Goal: Task Accomplishment & Management: Manage account settings

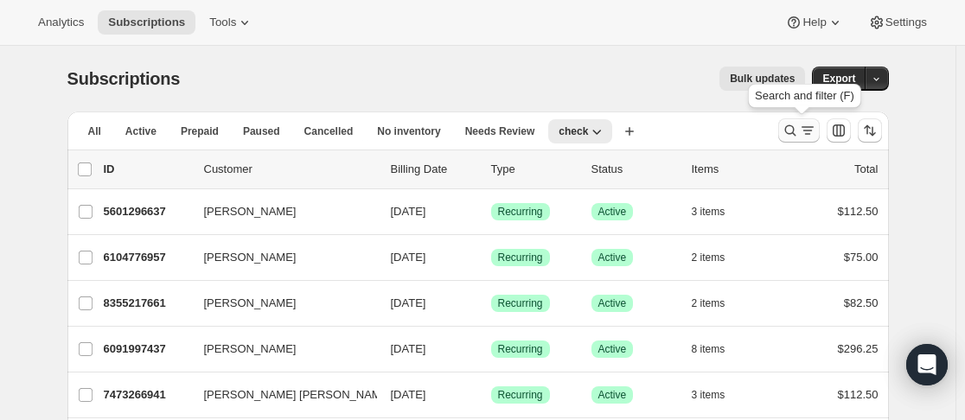
click at [784, 133] on button "Search and filter results" at bounding box center [800, 131] width 42 height 24
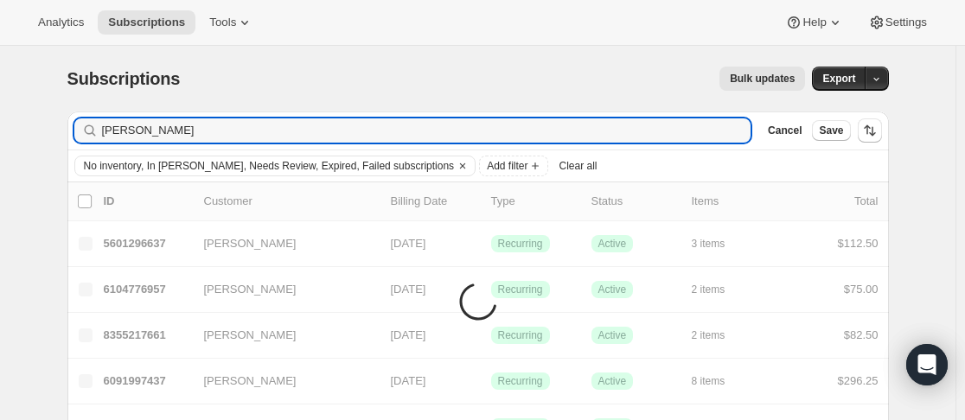
type input "[PERSON_NAME]"
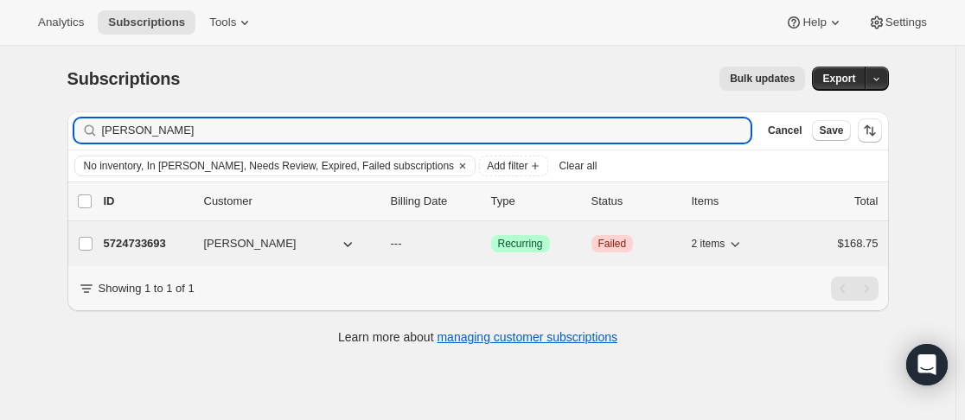
click at [215, 252] on span "[PERSON_NAME]" at bounding box center [250, 243] width 93 height 17
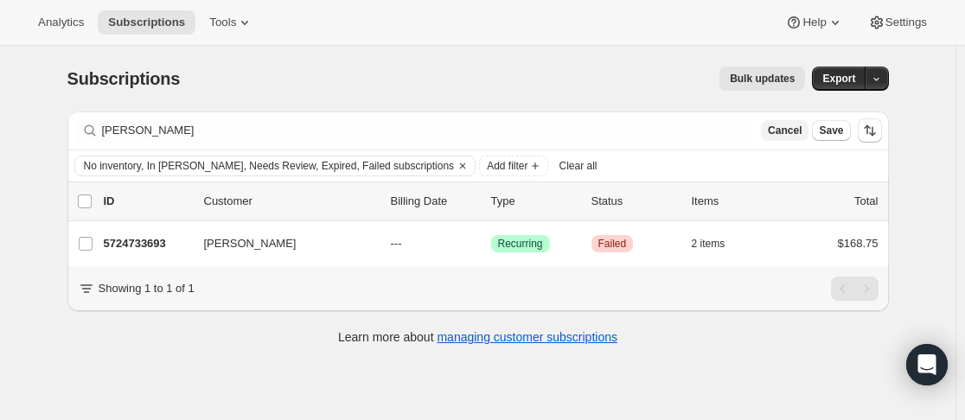
click at [800, 125] on span "Cancel" at bounding box center [785, 131] width 34 height 14
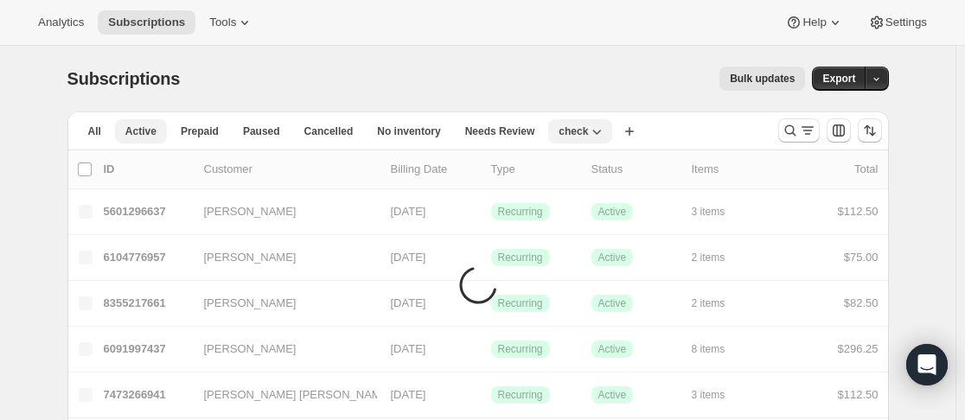
click at [138, 130] on span "Active" at bounding box center [140, 132] width 31 height 14
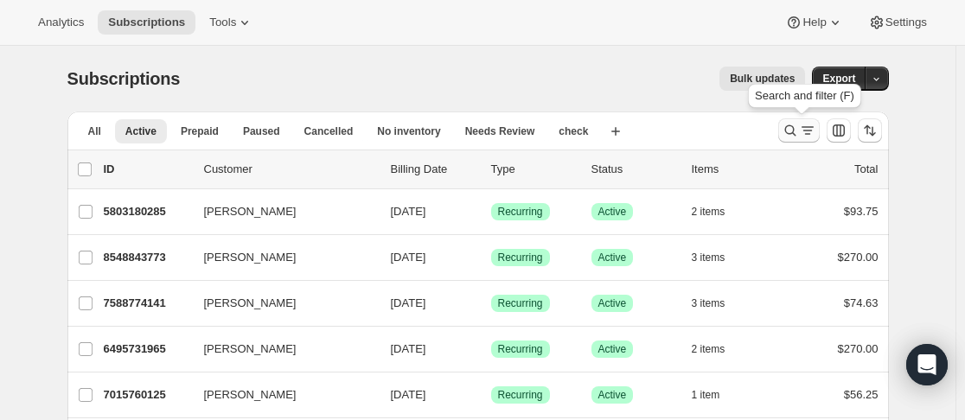
click at [792, 129] on icon "Search and filter results" at bounding box center [790, 130] width 17 height 17
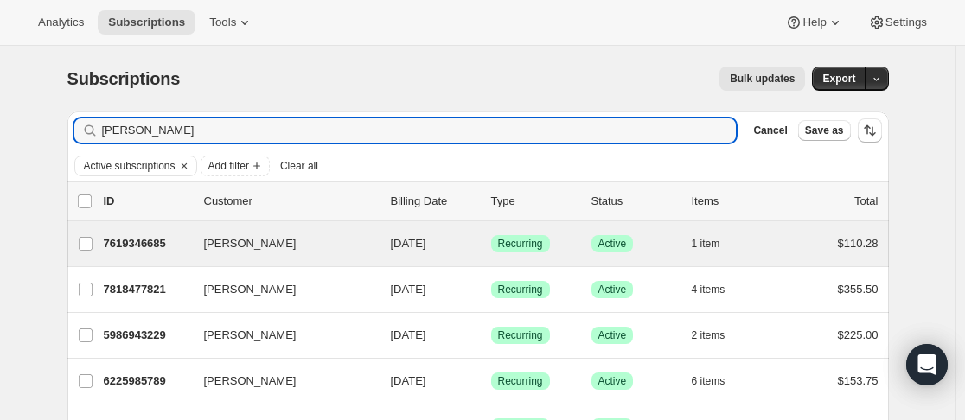
type input "[PERSON_NAME]"
click at [195, 229] on div "[PERSON_NAME] 7619346685 [PERSON_NAME] [DATE] Success Recurring Success Active …" at bounding box center [478, 243] width 822 height 45
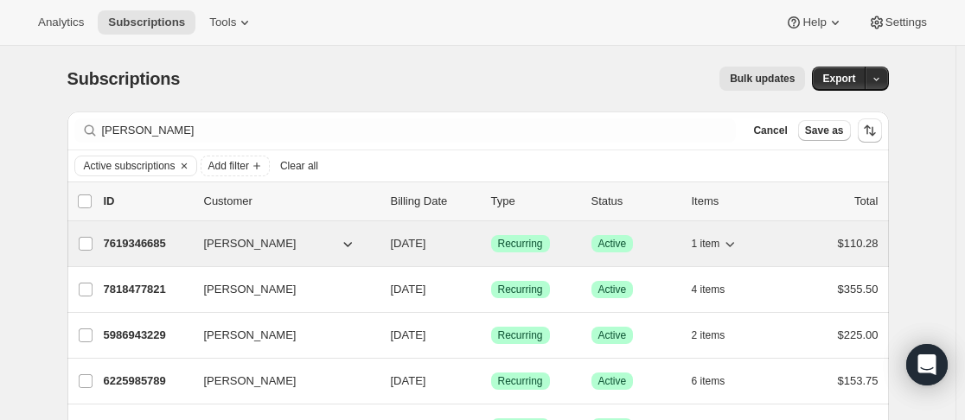
click at [189, 239] on p "7619346685" at bounding box center [147, 243] width 87 height 17
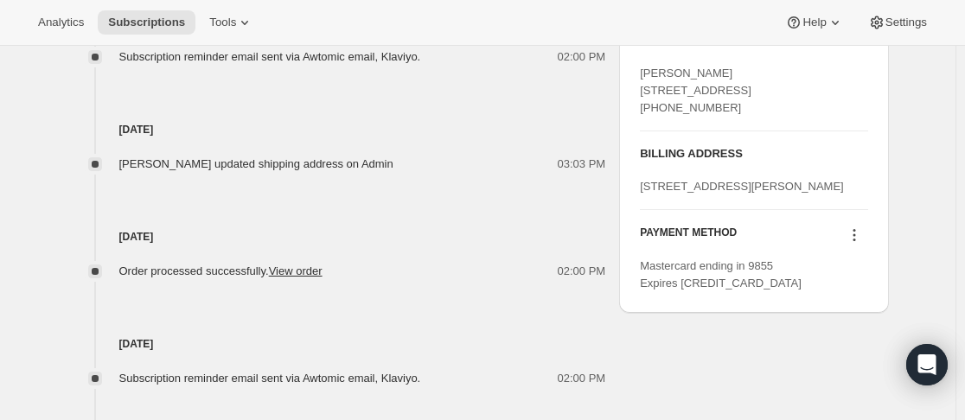
scroll to position [872, 0]
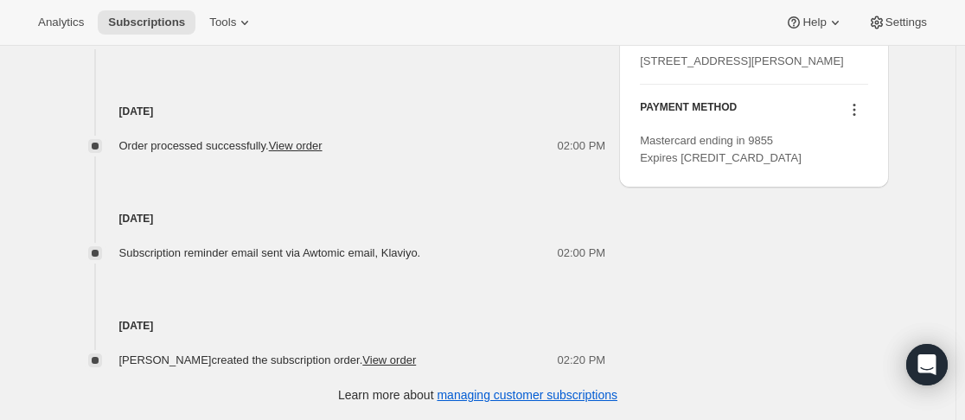
click at [856, 119] on icon at bounding box center [854, 109] width 17 height 17
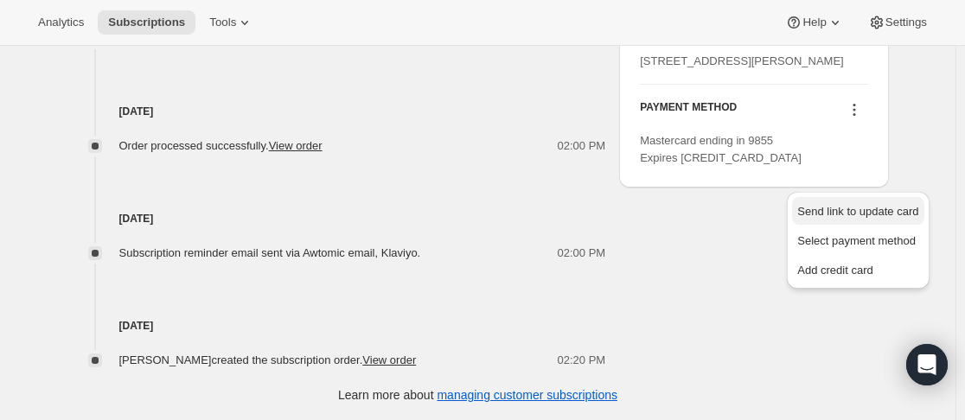
click at [849, 215] on span "Send link to update card" at bounding box center [858, 211] width 121 height 13
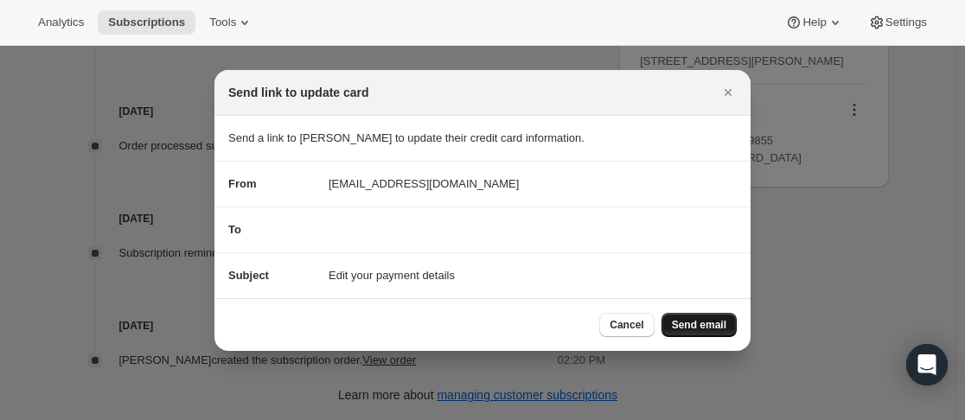
click at [686, 319] on span "Send email" at bounding box center [699, 325] width 54 height 14
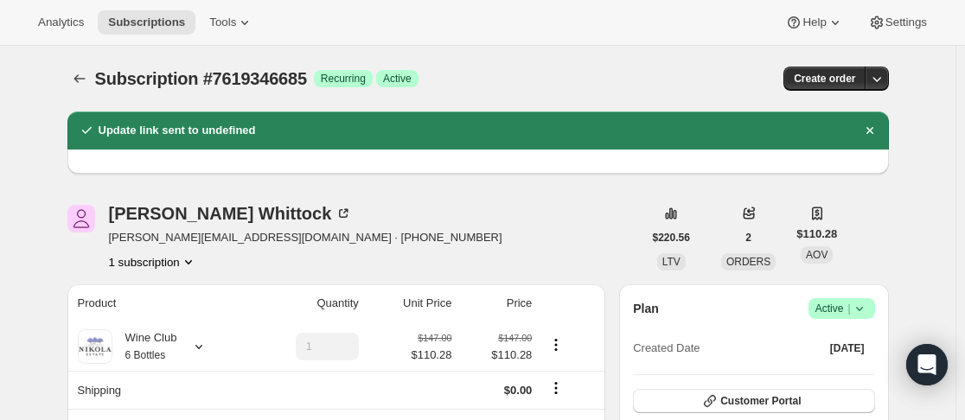
scroll to position [872, 0]
